Goal: Information Seeking & Learning: Learn about a topic

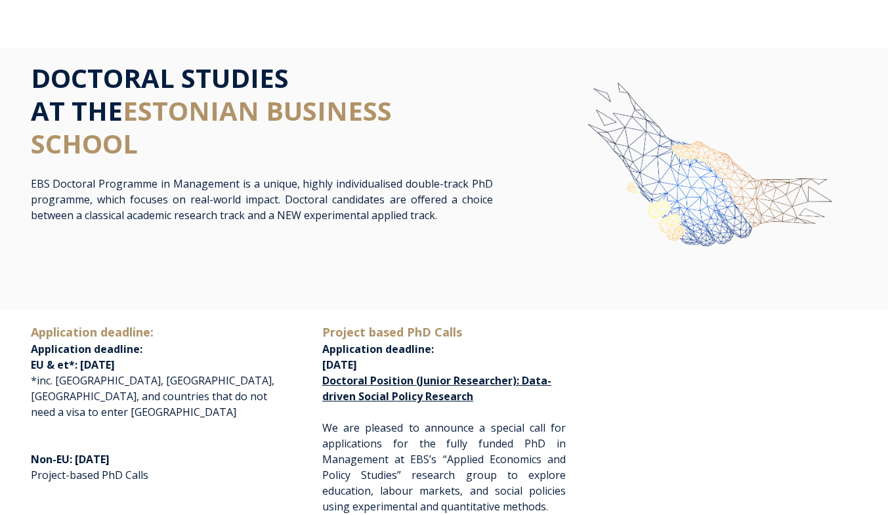
click at [565, 181] on img at bounding box center [699, 184] width 316 height 245
click at [484, 135] on h1 "DOCTORAL STUDIES AT THE [GEOGRAPHIC_DATA]" at bounding box center [262, 111] width 462 height 98
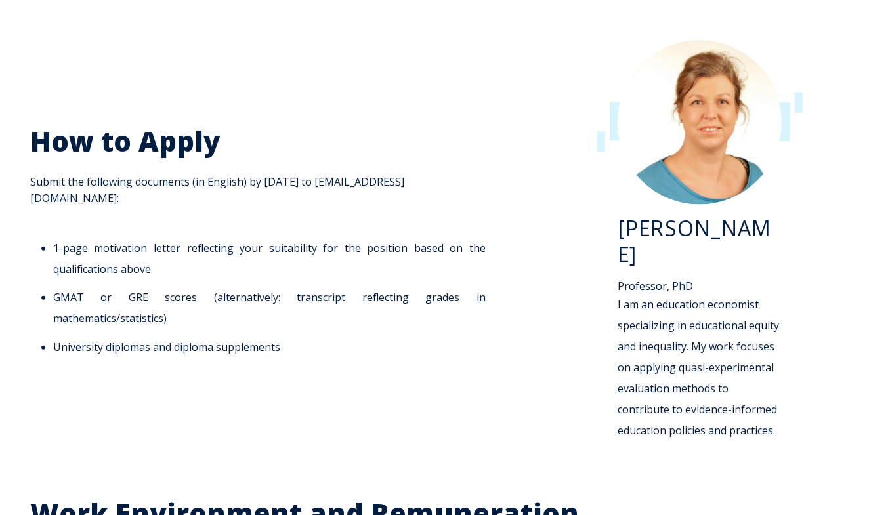
scroll to position [1692, 0]
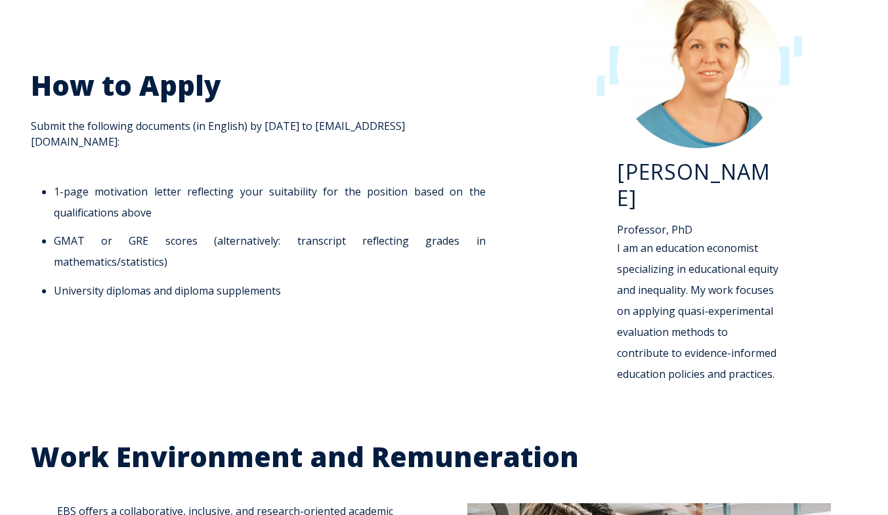
scroll to position [1748, 0]
